Goal: Information Seeking & Learning: Learn about a topic

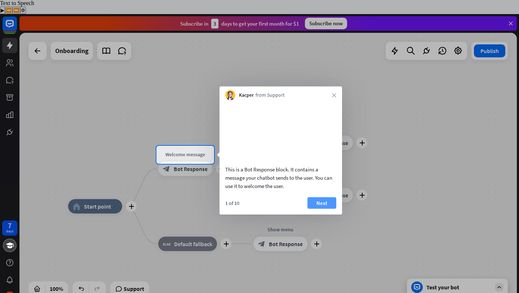
click at [319, 208] on button "Next" at bounding box center [321, 203] width 29 height 12
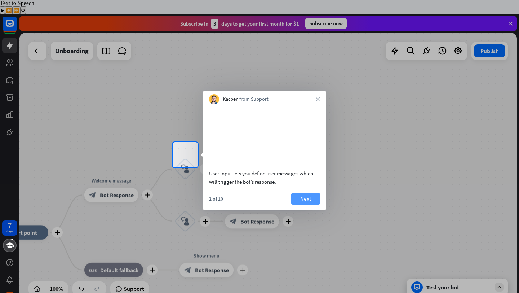
click at [315, 204] on button "Next" at bounding box center [305, 199] width 29 height 12
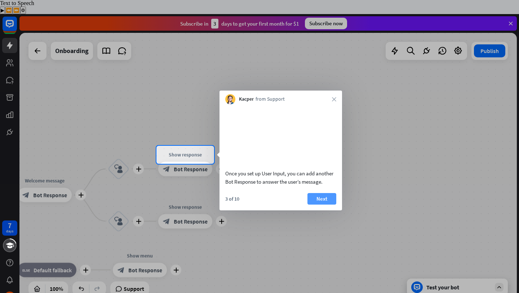
click at [320, 204] on button "Next" at bounding box center [321, 199] width 29 height 12
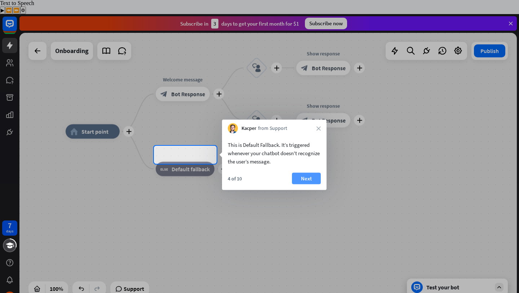
click at [309, 176] on button "Next" at bounding box center [306, 179] width 29 height 12
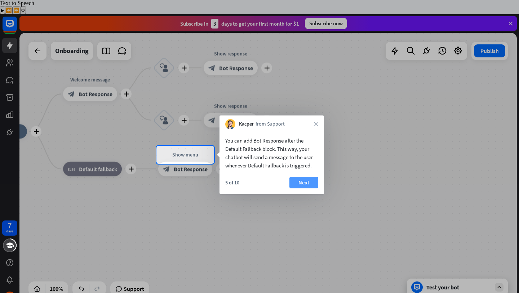
click at [312, 182] on button "Next" at bounding box center [303, 183] width 29 height 12
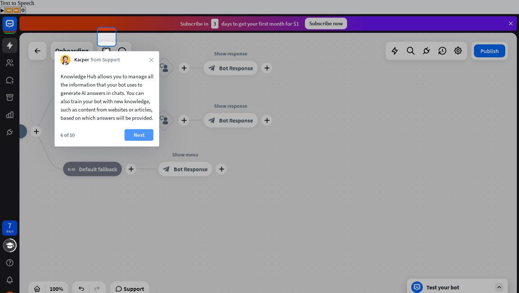
click at [146, 141] on button "Next" at bounding box center [139, 135] width 29 height 12
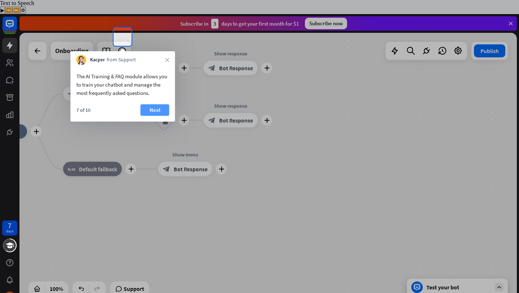
click at [145, 107] on button "Next" at bounding box center [155, 110] width 29 height 12
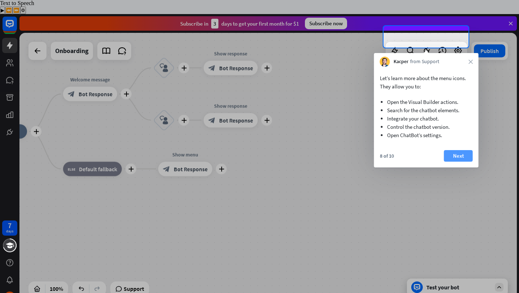
click at [461, 159] on button "Next" at bounding box center [458, 156] width 29 height 12
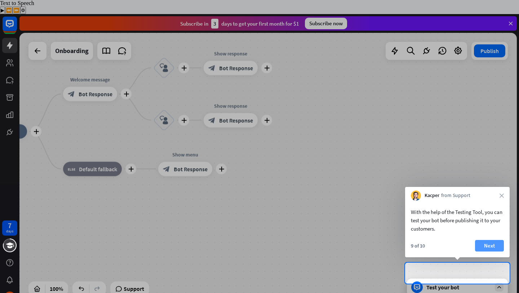
click at [486, 245] on button "Next" at bounding box center [489, 246] width 29 height 12
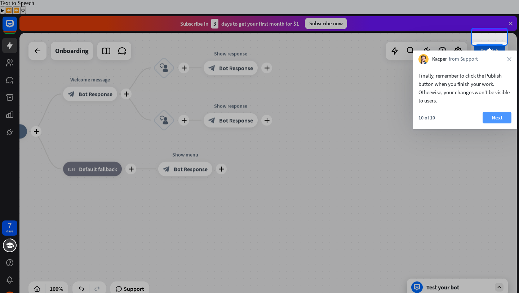
click at [500, 116] on button "Next" at bounding box center [496, 118] width 29 height 12
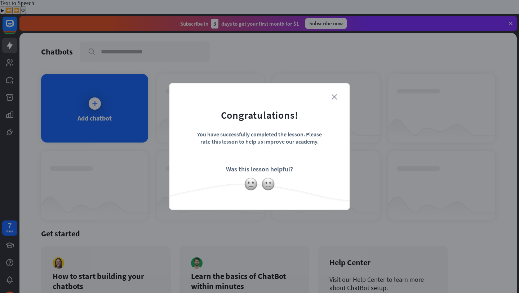
click at [334, 98] on icon "close" at bounding box center [333, 96] width 5 height 5
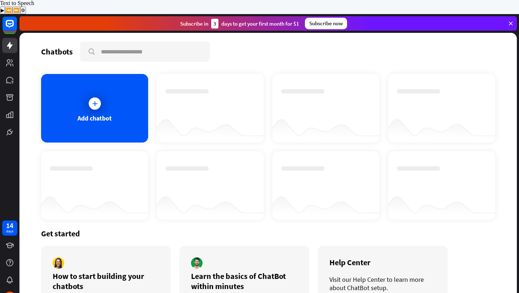
click at [231, 271] on div "Learn the basics of ChatBot within minutes" at bounding box center [244, 281] width 107 height 20
click at [9, 55] on link at bounding box center [9, 62] width 15 height 15
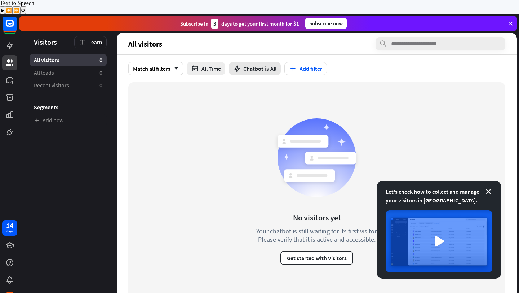
click at [252, 65] on span "Chatbot" at bounding box center [253, 68] width 20 height 7
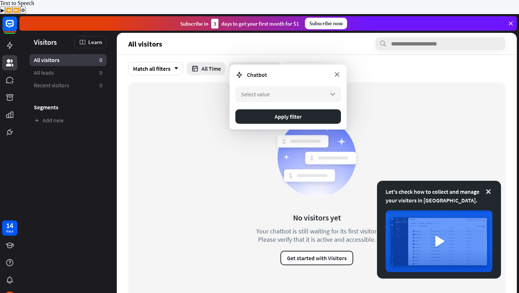
click at [337, 72] on icon at bounding box center [337, 74] width 8 height 8
